Goal: Navigation & Orientation: Find specific page/section

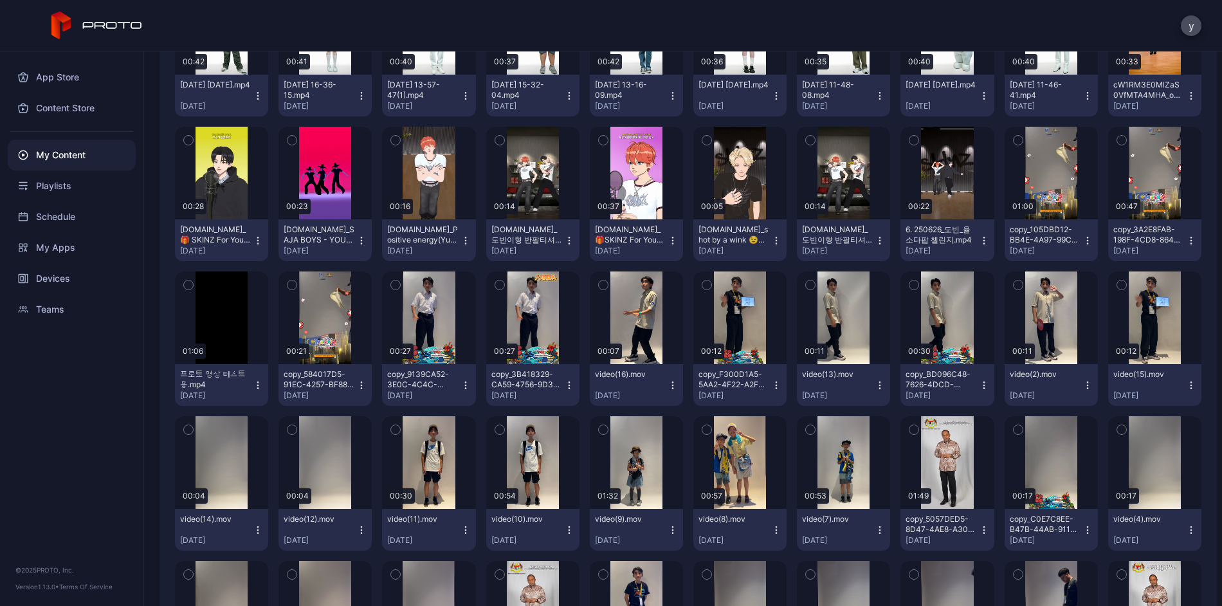
scroll to position [386, 0]
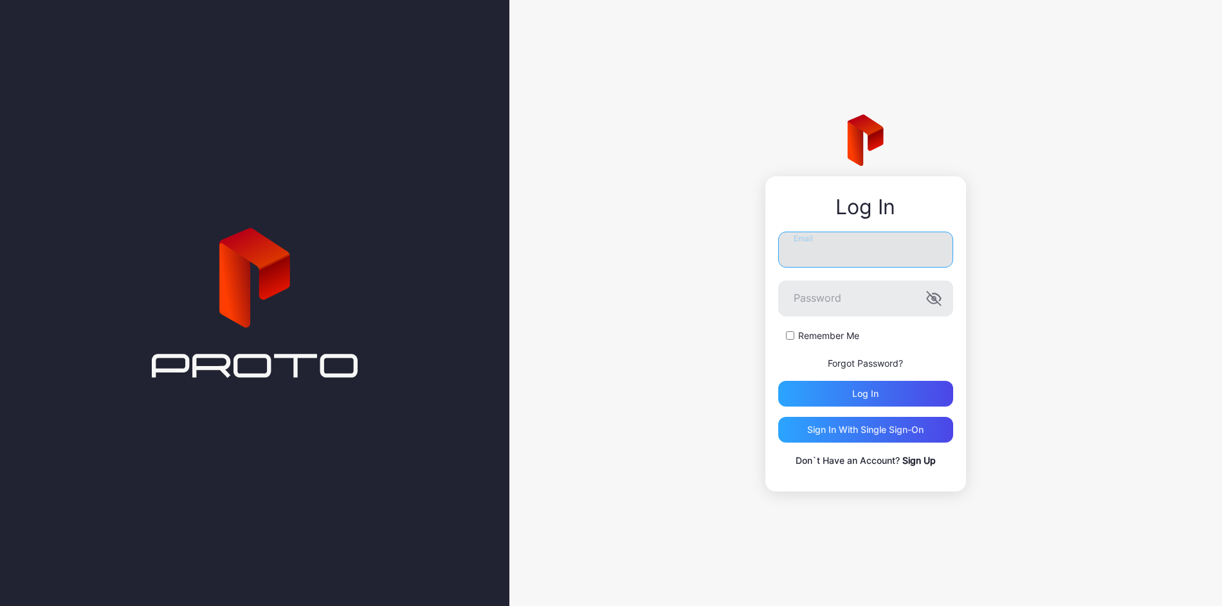
click at [850, 246] on input "Email" at bounding box center [865, 250] width 175 height 36
type input "**********"
click at [778, 381] on button "Log in" at bounding box center [865, 394] width 175 height 26
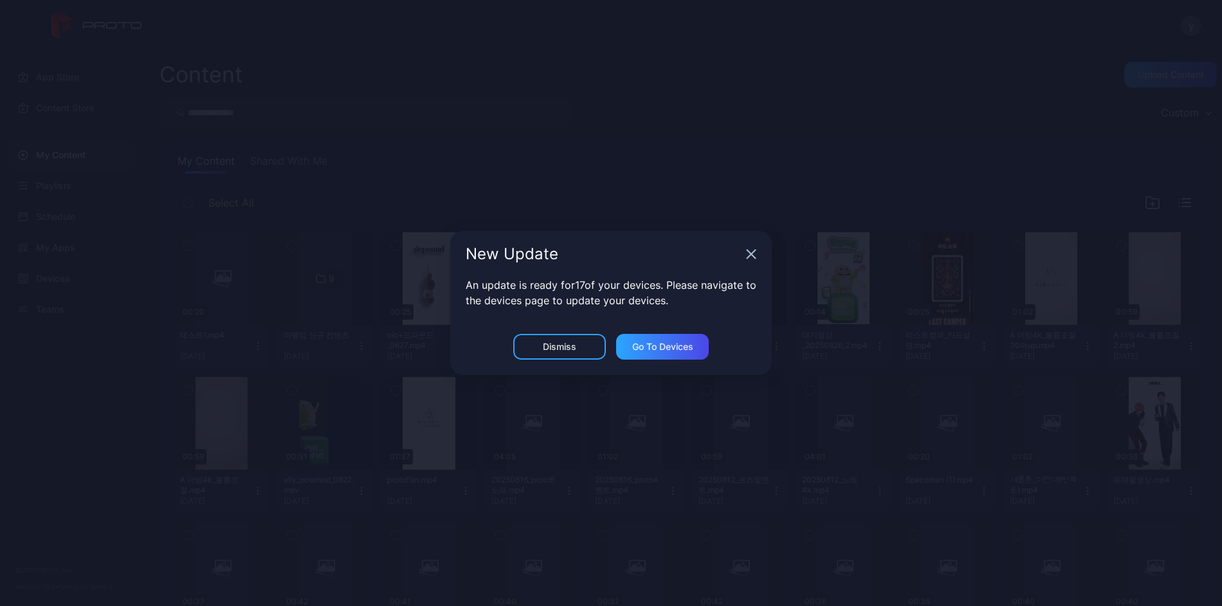
click at [753, 260] on div "New Update" at bounding box center [611, 254] width 322 height 46
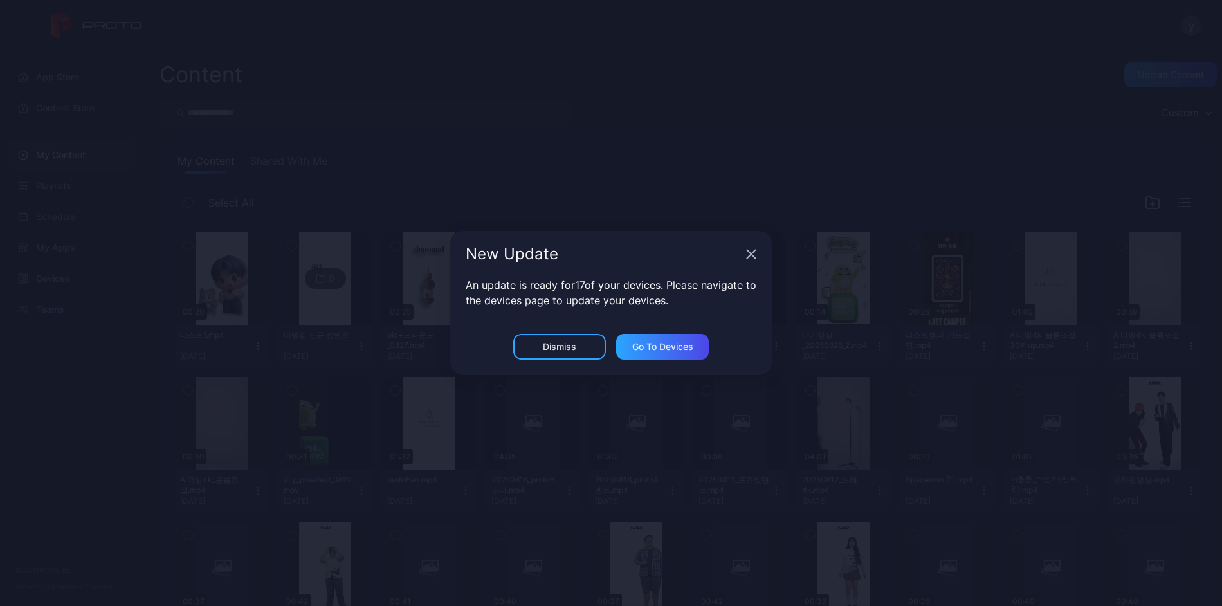
click at [753, 258] on icon "button" at bounding box center [751, 254] width 10 height 10
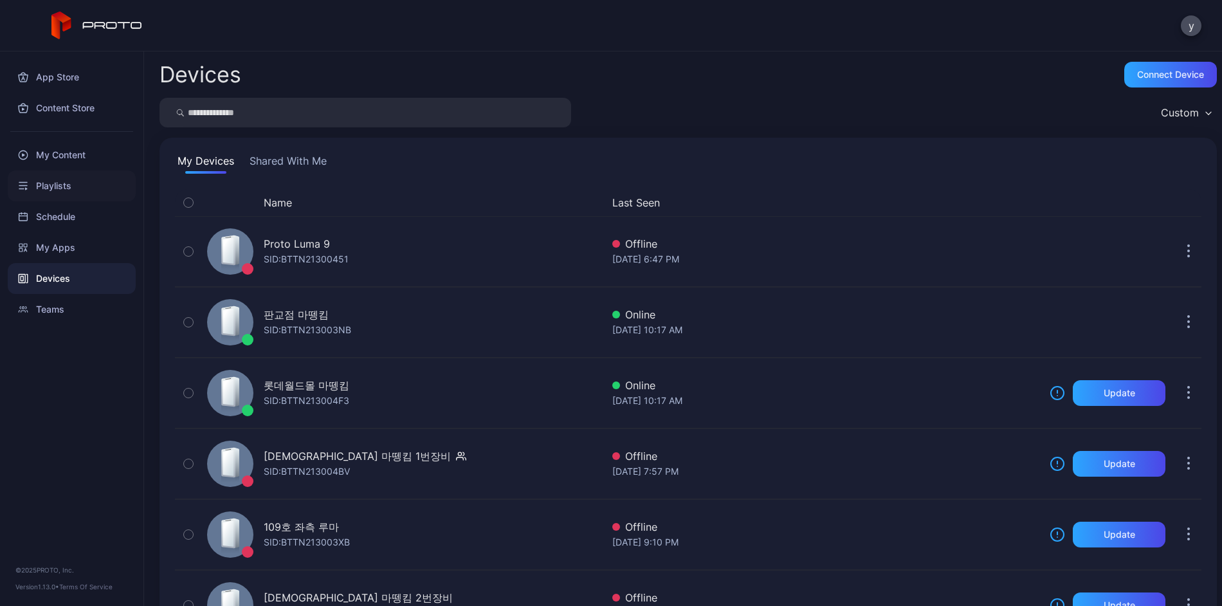
click at [54, 183] on div "Playlists" at bounding box center [72, 185] width 128 height 31
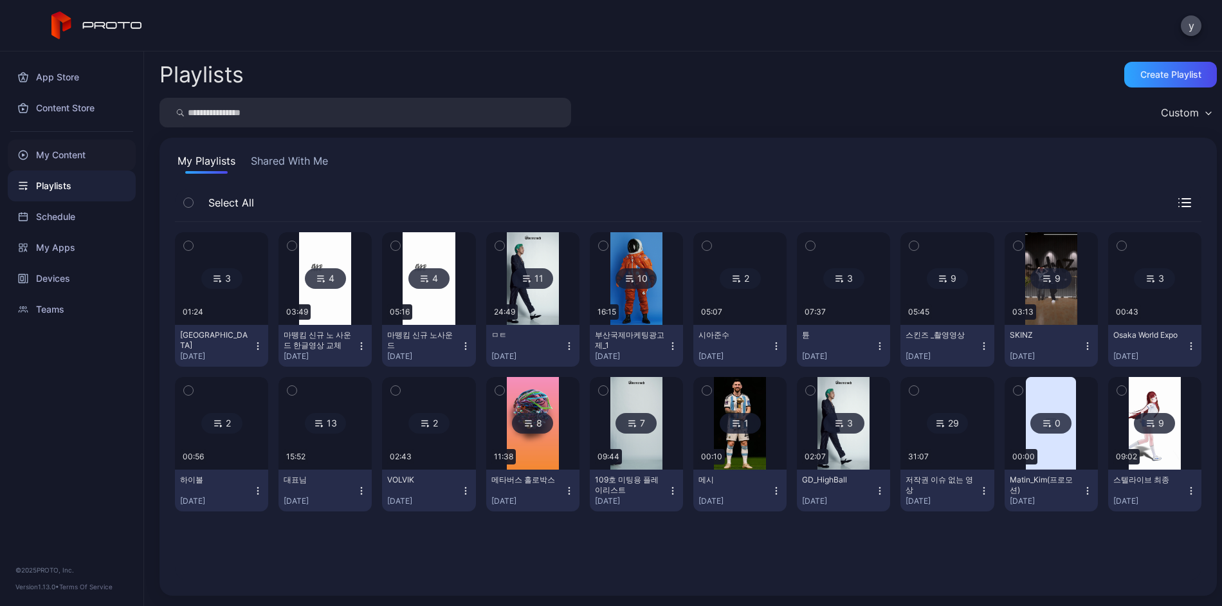
click at [78, 158] on div "My Content" at bounding box center [72, 155] width 128 height 31
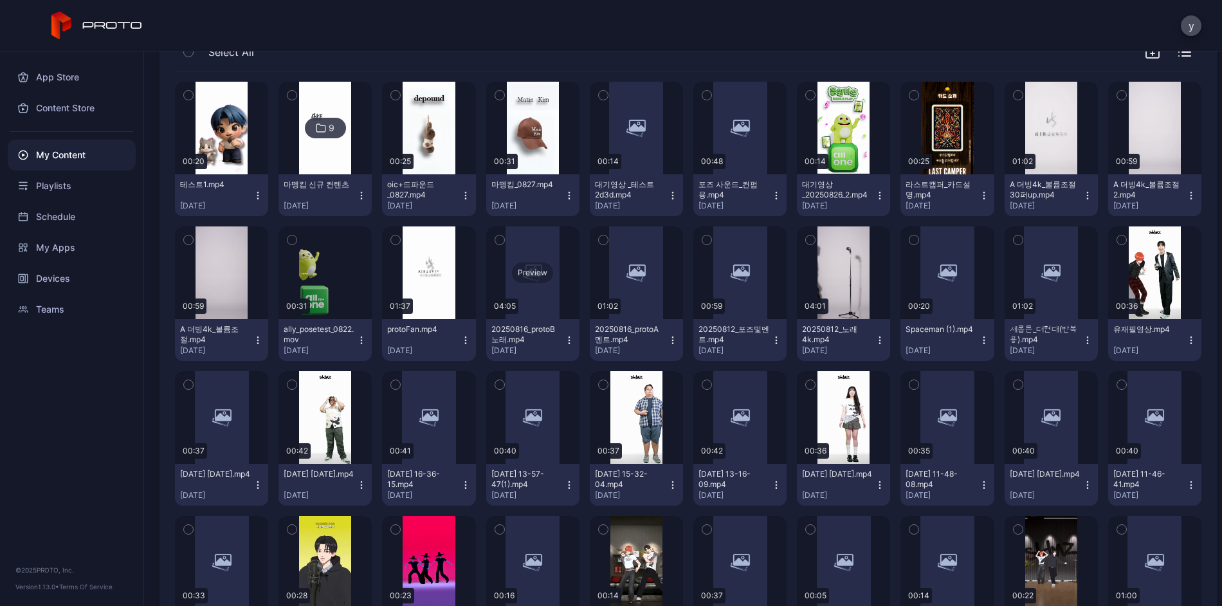
scroll to position [86, 0]
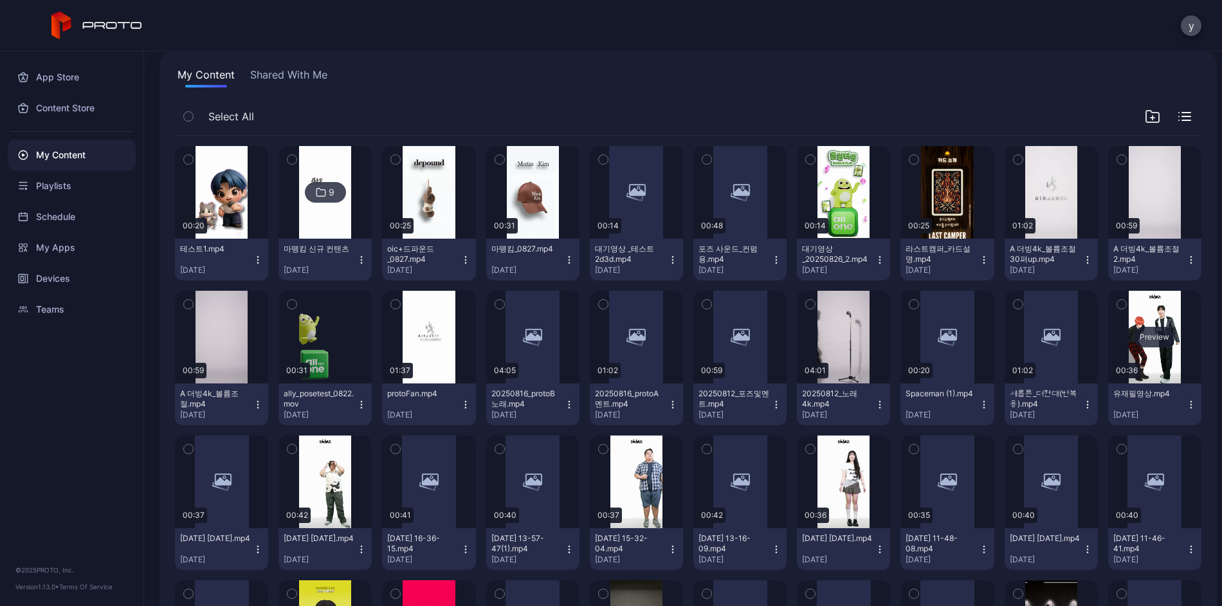
click at [1134, 347] on div "Preview" at bounding box center [1154, 337] width 41 height 21
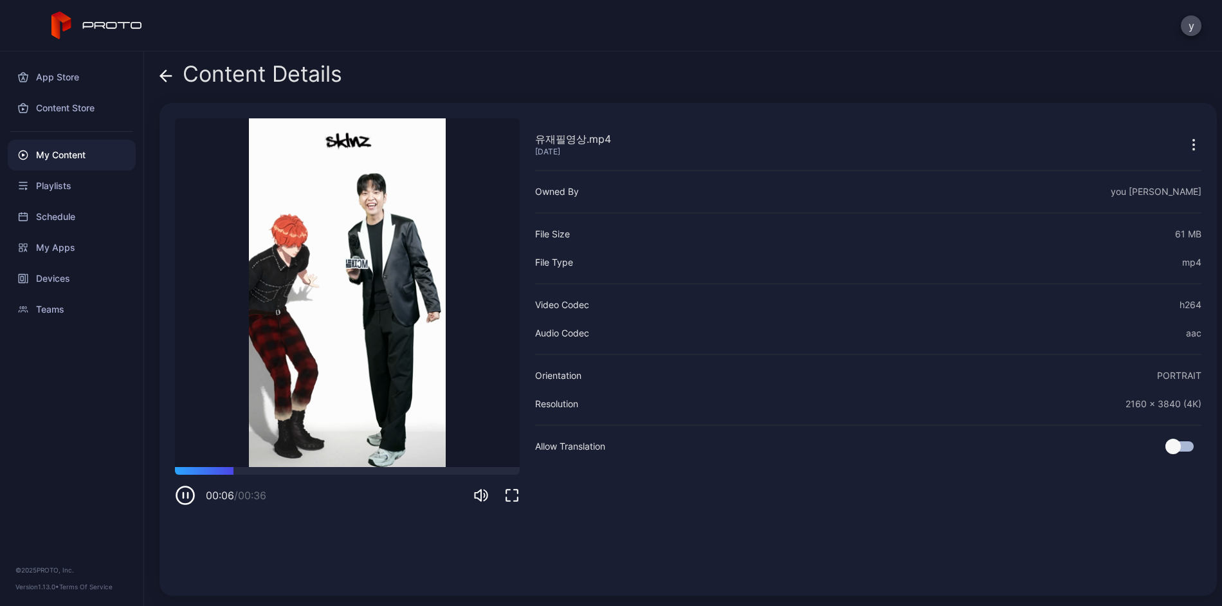
click at [183, 491] on icon "button" at bounding box center [185, 495] width 21 height 21
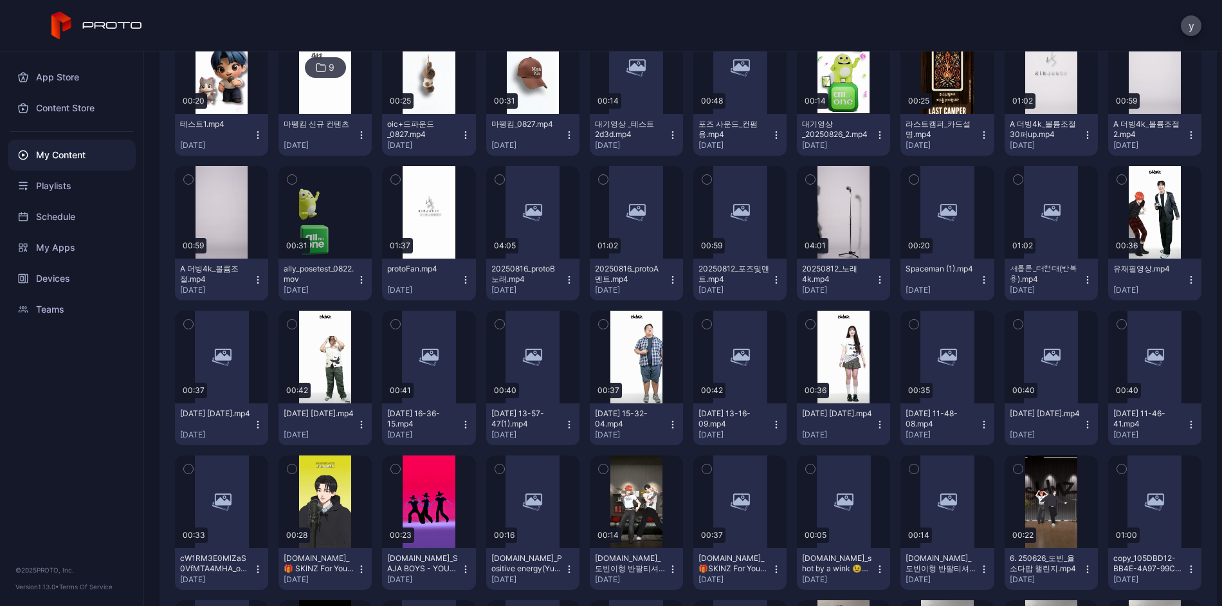
scroll to position [215, 0]
